Goal: Check status

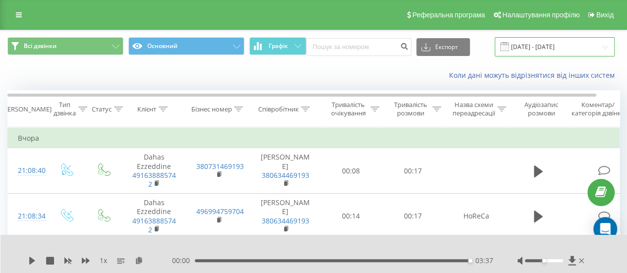
click at [546, 46] on input "[DATE] - [DATE]" at bounding box center [555, 46] width 120 height 19
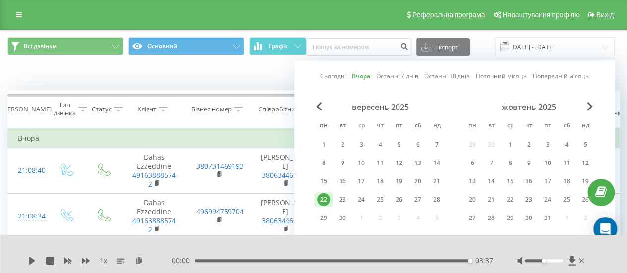
click at [328, 198] on div "22" at bounding box center [323, 199] width 13 height 13
click at [343, 199] on div "23" at bounding box center [342, 199] width 13 height 13
click at [346, 198] on div "23" at bounding box center [342, 199] width 13 height 13
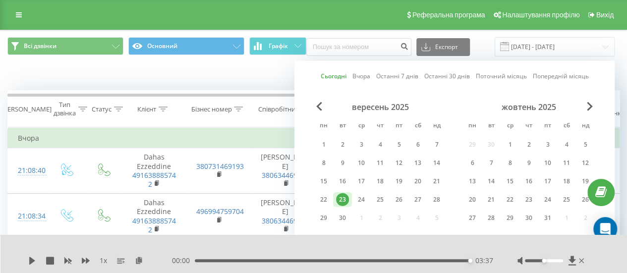
click at [346, 198] on div "23" at bounding box center [342, 199] width 13 height 13
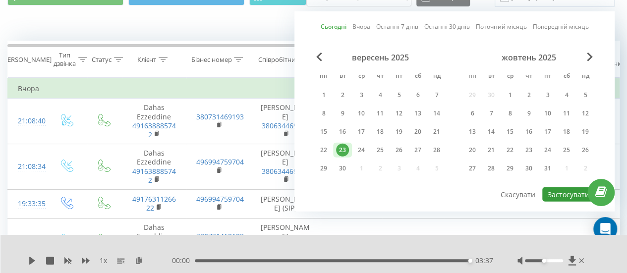
click at [570, 193] on button "Застосувати" at bounding box center [569, 194] width 53 height 14
type input "[DATE] - [DATE]"
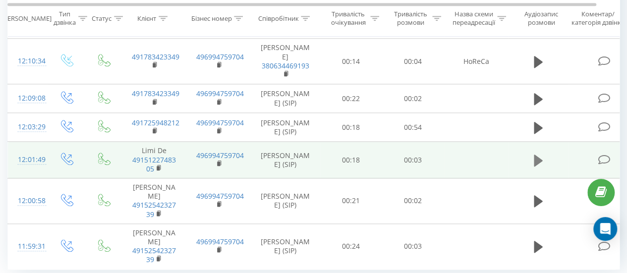
scroll to position [508, 0]
